Goal: Task Accomplishment & Management: Use online tool/utility

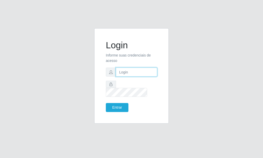
click at [142, 76] on input "text" at bounding box center [136, 71] width 41 height 9
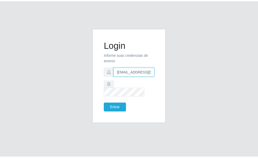
scroll to position [0, 1]
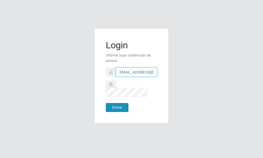
type input "[EMAIL_ADDRESS][DOMAIN_NAME]"
click at [122, 103] on button "Entrar" at bounding box center [117, 107] width 23 height 9
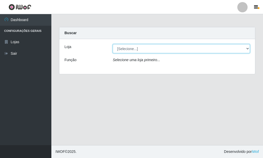
click at [113, 44] on select "[Selecione...] Rede Potiguar 6 - Extremoz" at bounding box center [181, 48] width 137 height 9
select select "80"
click option "Rede Potiguar 6 - Extremoz" at bounding box center [0, 0] width 0 height 0
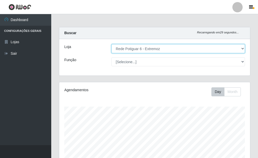
scroll to position [92, 0]
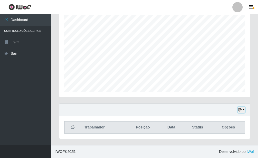
click at [243, 108] on button "button" at bounding box center [241, 110] width 7 height 6
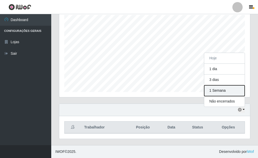
click at [221, 94] on button "1 Semana" at bounding box center [224, 90] width 41 height 11
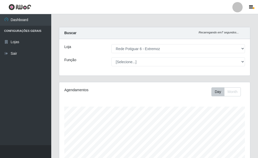
scroll to position [92, 0]
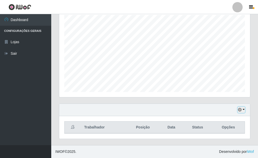
click at [244, 111] on button "button" at bounding box center [241, 110] width 7 height 6
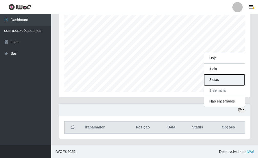
click at [224, 78] on button "3 dias" at bounding box center [224, 79] width 41 height 11
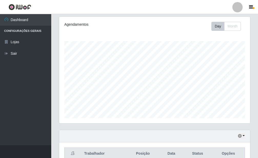
scroll to position [92, 0]
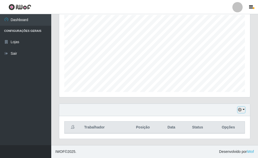
click at [245, 109] on button "button" at bounding box center [241, 110] width 7 height 6
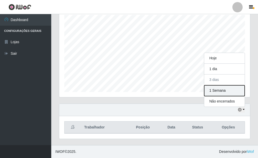
click at [222, 92] on button "1 Semana" at bounding box center [224, 90] width 41 height 11
